Goal: Ask a question: Seek information or help from site administrators or community

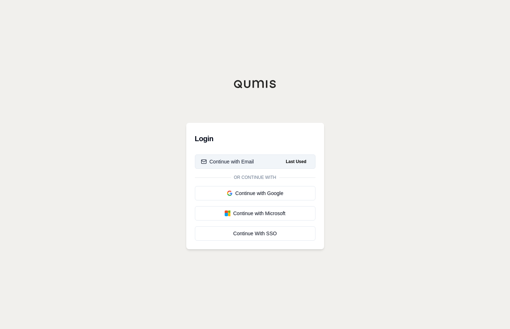
click at [248, 157] on button "Continue with Email Last Used" at bounding box center [255, 161] width 121 height 14
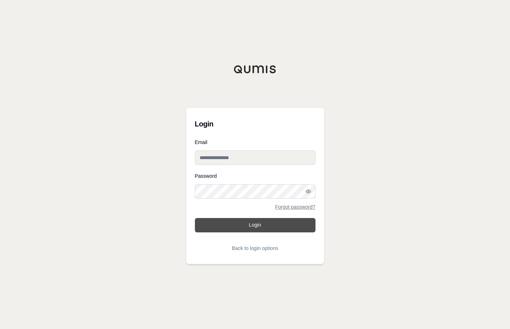
type input "**********"
click at [256, 229] on button "Login" at bounding box center [255, 225] width 121 height 14
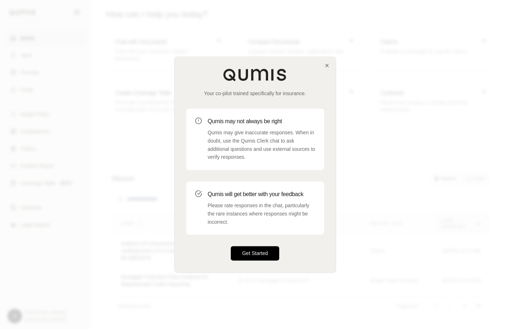
click at [254, 251] on button "Get Started" at bounding box center [255, 253] width 49 height 14
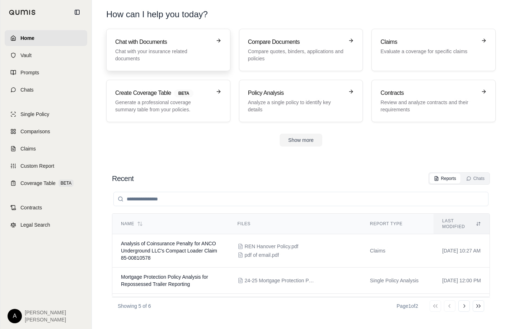
click at [174, 47] on div "Chat with Documents Chat with your insurance related documents" at bounding box center [163, 50] width 96 height 24
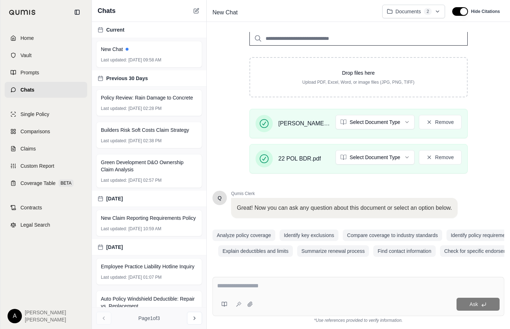
scroll to position [109, 0]
click at [258, 290] on textarea at bounding box center [358, 285] width 282 height 9
type textarea "*"
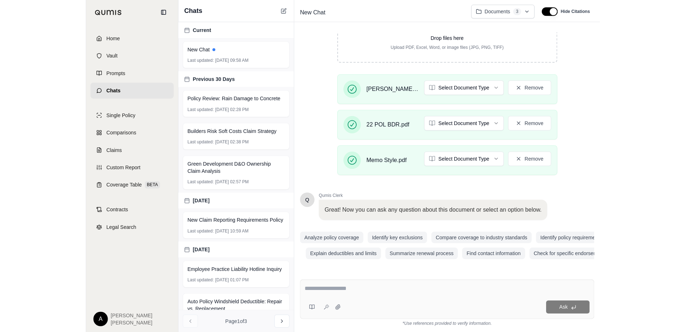
scroll to position [127, 0]
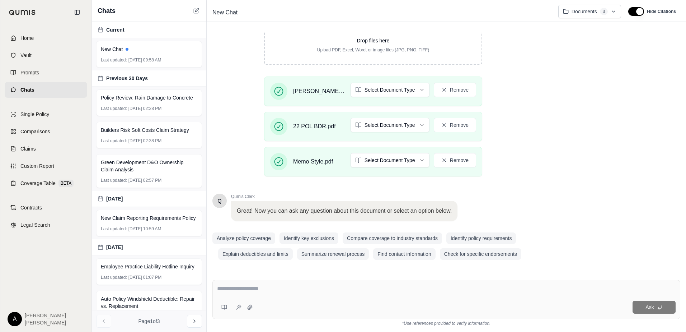
click at [273, 292] on textarea at bounding box center [446, 288] width 459 height 9
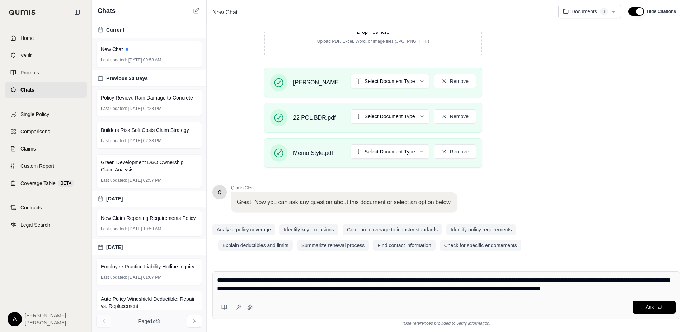
scroll to position [144, 0]
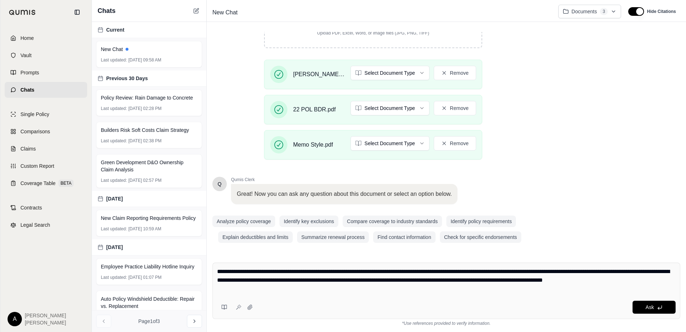
type textarea "**********"
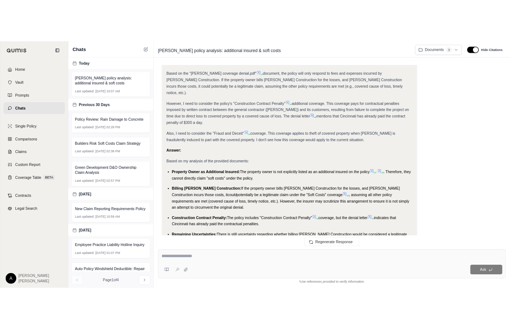
scroll to position [568, 0]
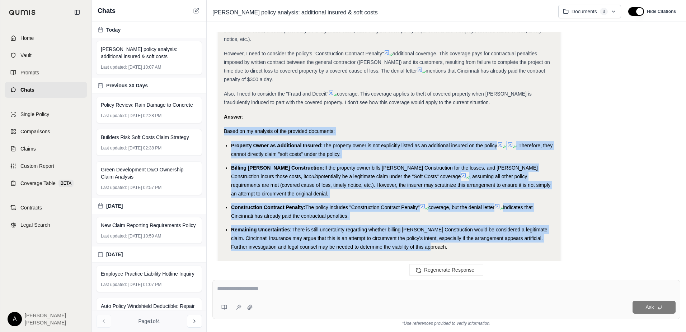
drag, startPoint x: 224, startPoint y: 113, endPoint x: 435, endPoint y: 225, distance: 237.9
drag, startPoint x: 435, startPoint y: 225, endPoint x: 408, endPoint y: 212, distance: 29.2
copy div "Based on my analysis of the provided documents: Property Owner as Additional In…"
click at [415, 145] on ul "Property Owner as Additional Insured: The property owner is not explicitly list…" at bounding box center [389, 196] width 331 height 110
